Goal: Task Accomplishment & Management: Complete application form

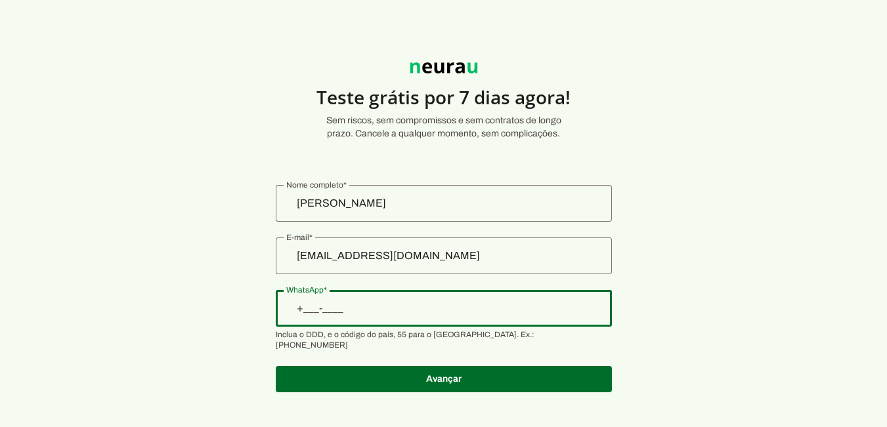
click at [363, 310] on input "WhatsApp" at bounding box center [443, 309] width 315 height 16
type input "+55 (35) 9 8866-8418"
type md-outlined-text-field "+55 (35) 9 8866-8418"
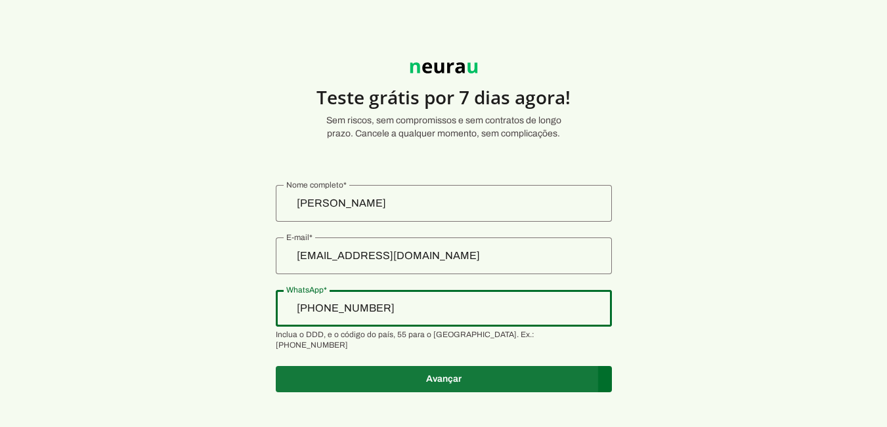
click at [338, 366] on span at bounding box center [444, 380] width 336 height 32
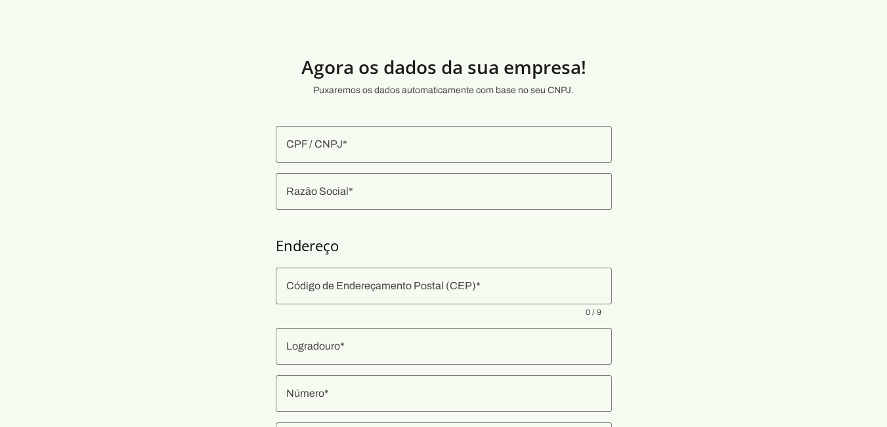
scroll to position [205, 0]
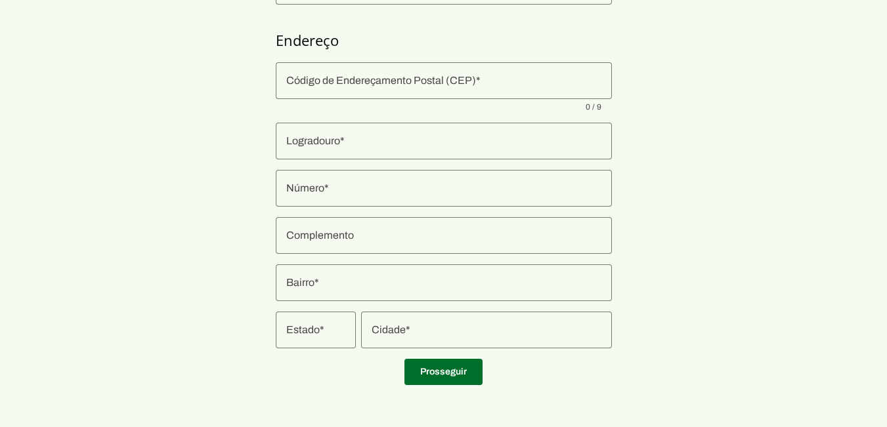
click at [301, 87] on input "Código de Endereçamento Postal (CEP)" at bounding box center [443, 81] width 315 height 16
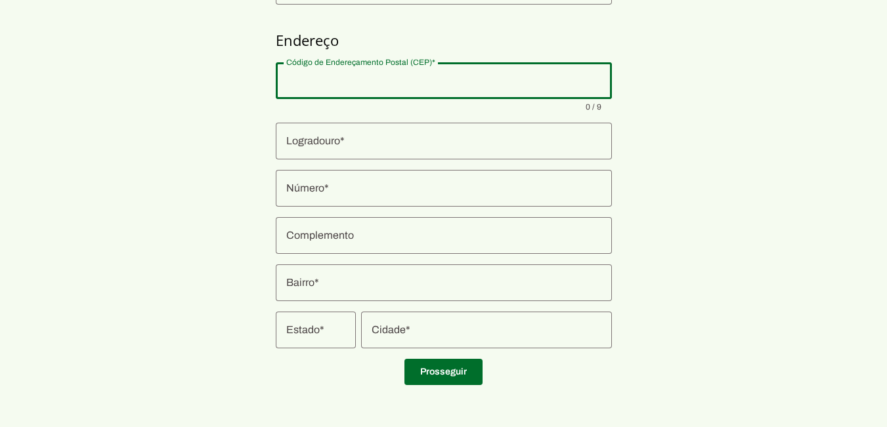
scroll to position [9, 0]
